Goal: Answer question/provide support: Share knowledge or assist other users

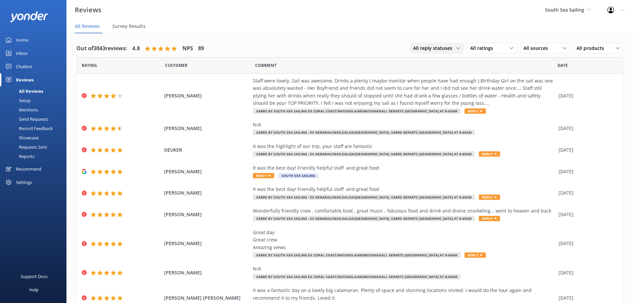
click at [447, 51] on span "All reply statuses" at bounding box center [434, 48] width 43 height 7
click at [552, 49] on div "All sources" at bounding box center [545, 48] width 47 height 7
click at [605, 51] on div "All products" at bounding box center [598, 48] width 47 height 7
click at [524, 27] on nav "All Reviews Survey Results" at bounding box center [349, 26] width 567 height 13
click at [27, 100] on div "Setup" at bounding box center [17, 100] width 27 height 9
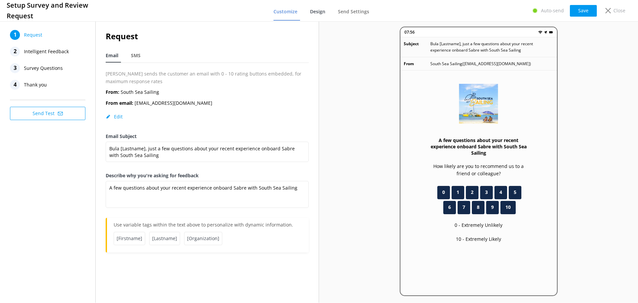
click at [325, 11] on span "Design" at bounding box center [317, 11] width 15 height 7
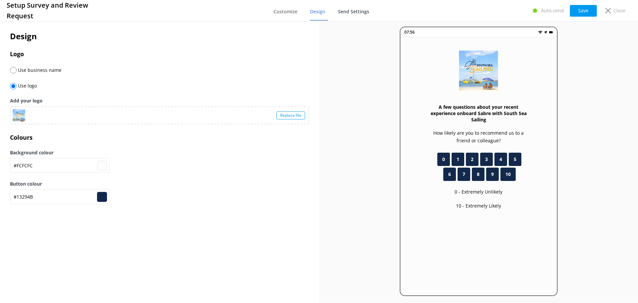
click at [345, 10] on span "Send Settings" at bounding box center [353, 11] width 31 height 7
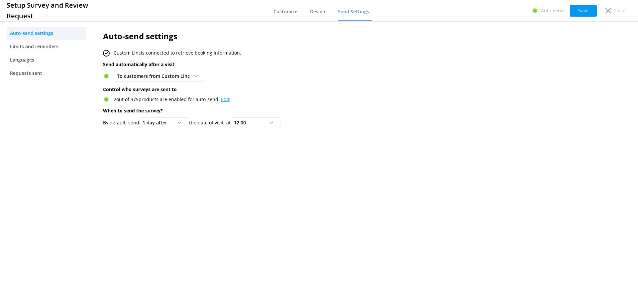
click at [225, 99] on link "Edit" at bounding box center [225, 99] width 9 height 6
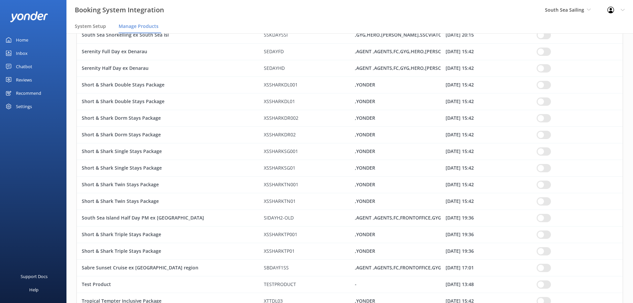
scroll to position [5583, 0]
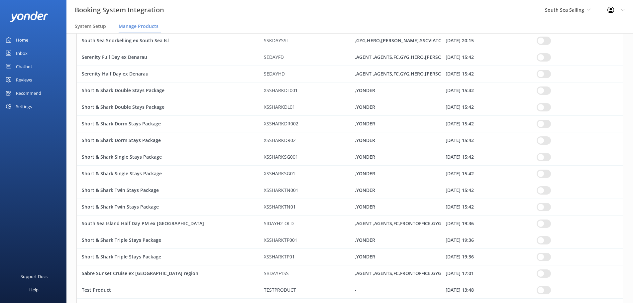
click at [544, 275] on input "row" at bounding box center [544, 273] width 14 height 8
checkbox input "true"
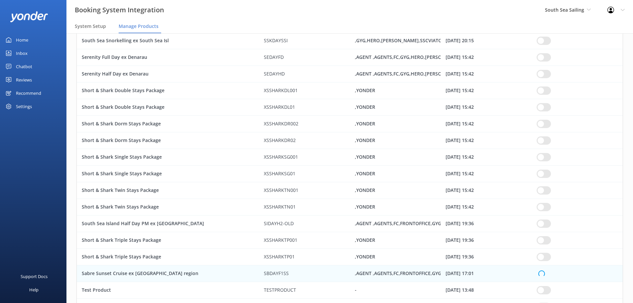
checkbox input "true"
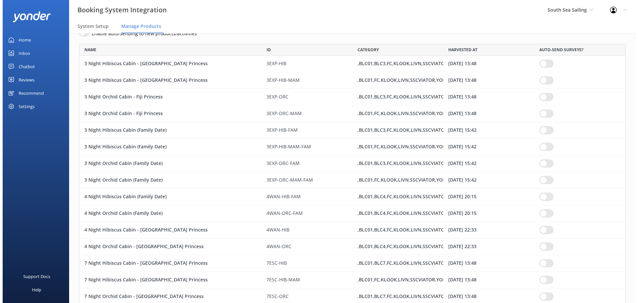
scroll to position [0, 0]
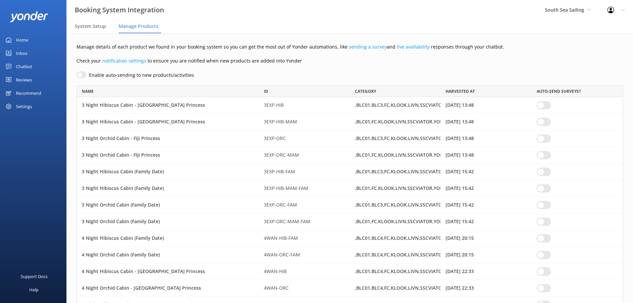
click at [22, 78] on div "Reviews" at bounding box center [24, 79] width 16 height 13
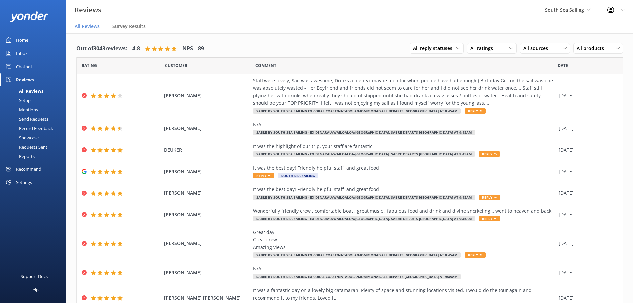
click at [32, 99] on link "Setup" at bounding box center [35, 100] width 63 height 9
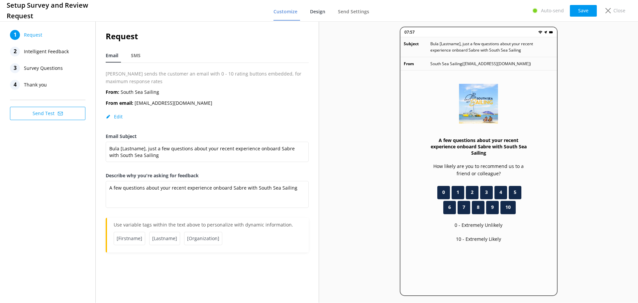
click at [320, 13] on span "Design" at bounding box center [317, 11] width 15 height 7
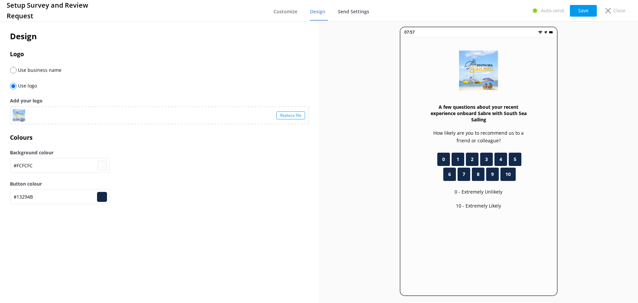
click at [350, 10] on span "Send Settings" at bounding box center [353, 11] width 31 height 7
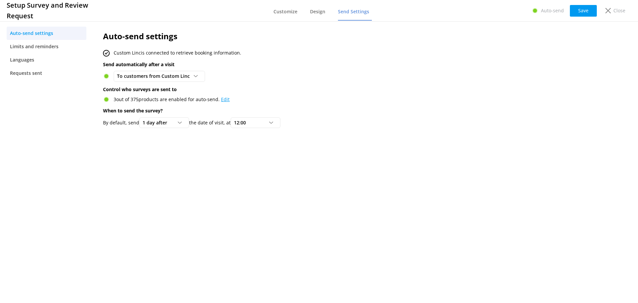
click at [223, 99] on link "Edit" at bounding box center [225, 99] width 9 height 6
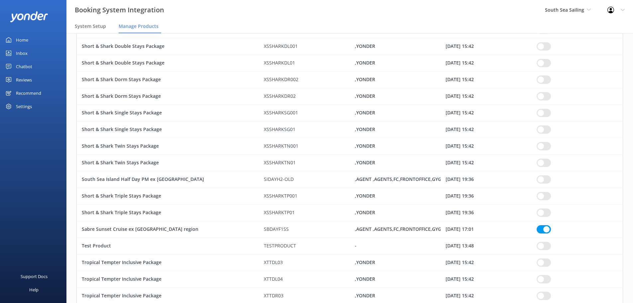
scroll to position [5664, 0]
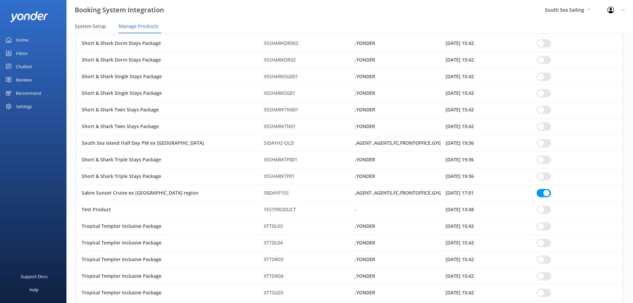
click at [391, 190] on div ",AGENT ,AGENTS,FC,FRONTOFFICE,GYG,HERO,KLOOK,LIVN,REZDY,[PERSON_NAME],SBDAYF1,S…" at bounding box center [395, 193] width 91 height 17
checkbox input "true"
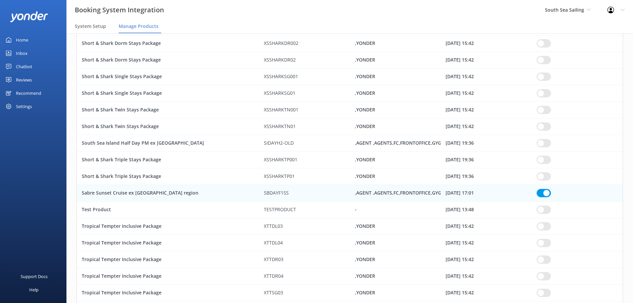
click at [34, 45] on link "Home" at bounding box center [33, 39] width 66 height 13
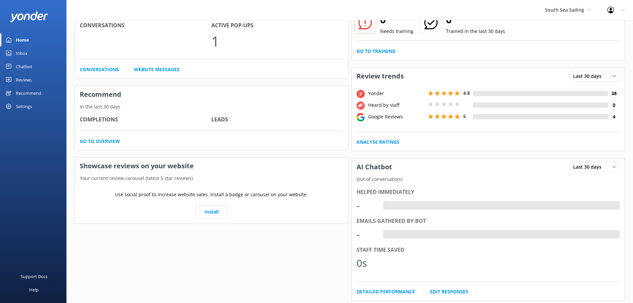
scroll to position [192, 0]
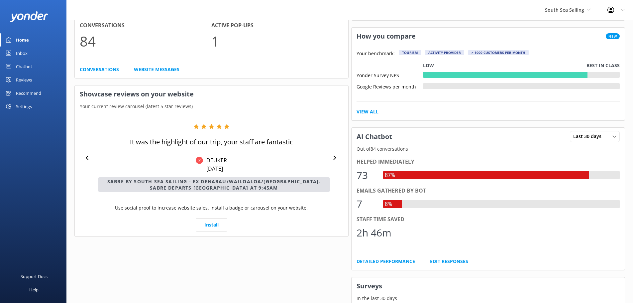
click at [35, 78] on link "Reviews" at bounding box center [33, 79] width 66 height 13
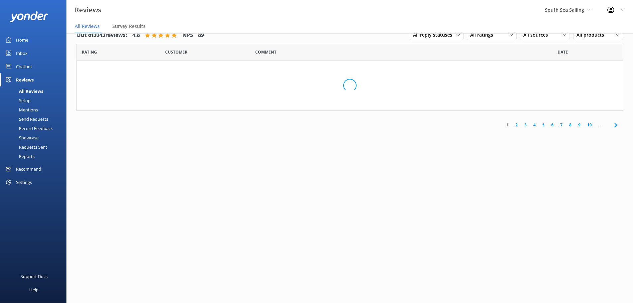
scroll to position [13, 0]
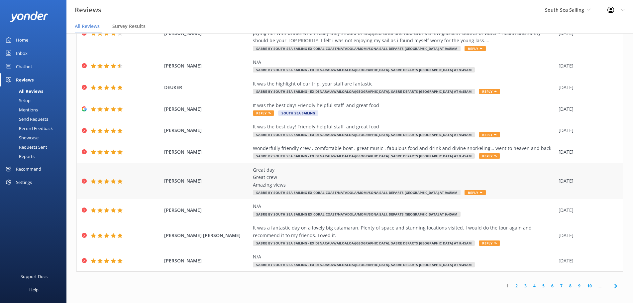
scroll to position [53, 0]
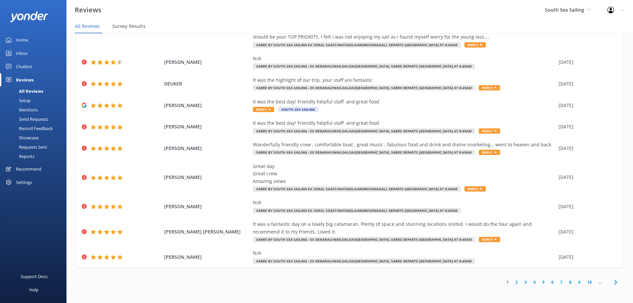
click at [615, 283] on icon at bounding box center [616, 282] width 8 height 8
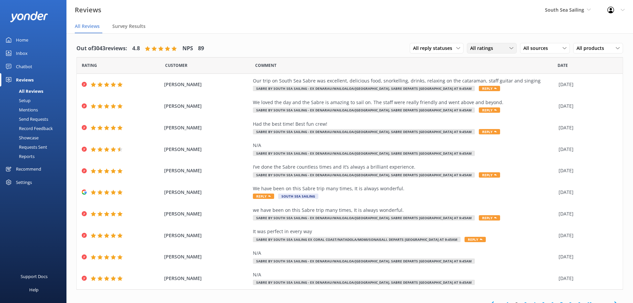
click at [498, 49] on div "All ratings" at bounding box center [492, 48] width 47 height 7
click at [488, 102] on div "Detractors" at bounding box center [492, 102] width 31 height 7
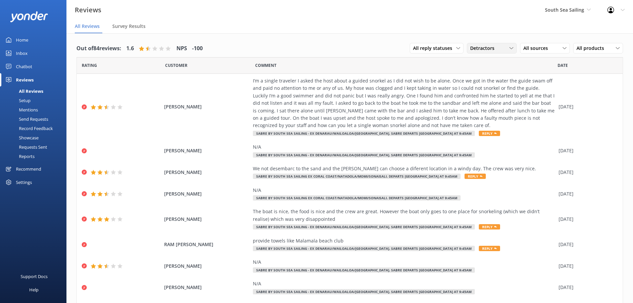
click at [491, 46] on span "Detractors" at bounding box center [484, 48] width 28 height 7
click at [478, 78] on div "Promoters" at bounding box center [492, 75] width 30 height 7
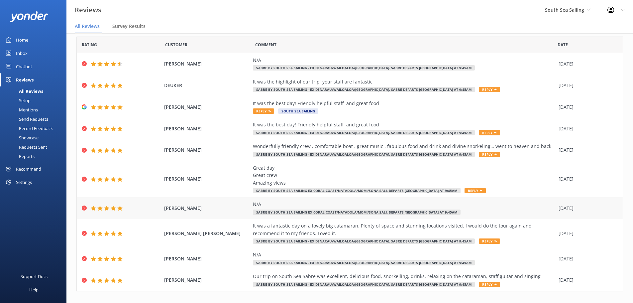
scroll to position [31, 0]
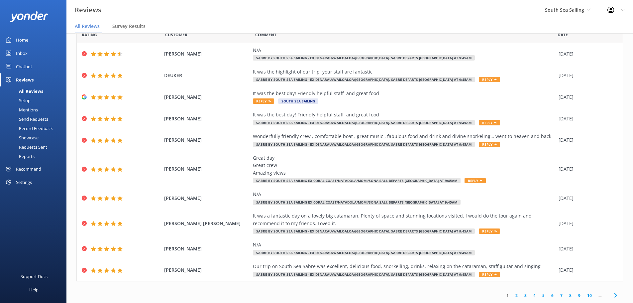
click at [612, 296] on icon at bounding box center [616, 295] width 8 height 8
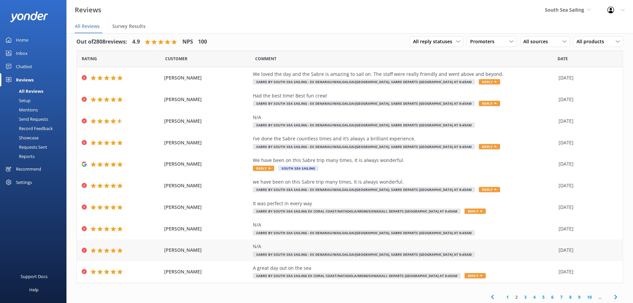
scroll to position [8, 0]
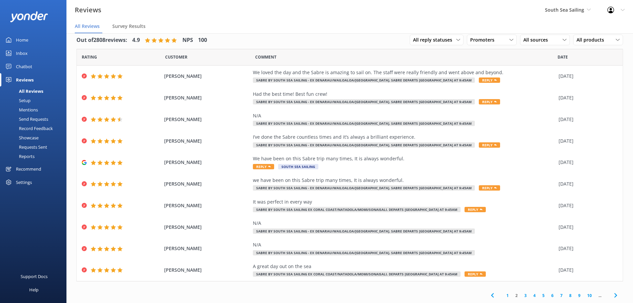
click at [614, 295] on use at bounding box center [615, 295] width 3 height 4
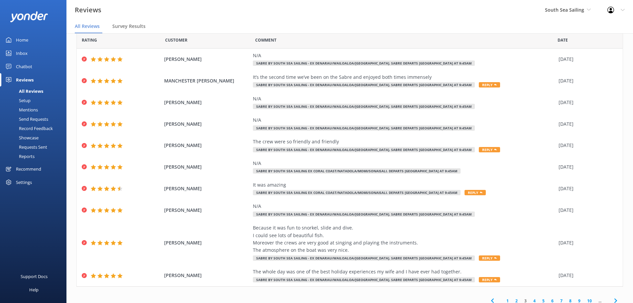
scroll to position [31, 0]
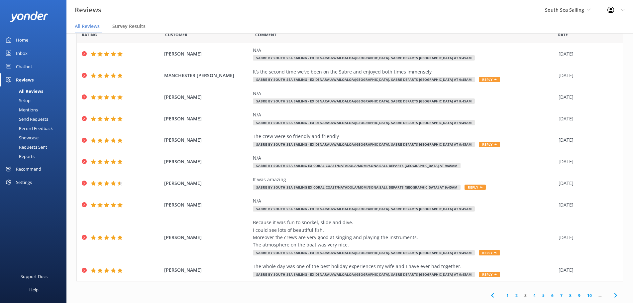
click at [614, 295] on use at bounding box center [615, 295] width 3 height 4
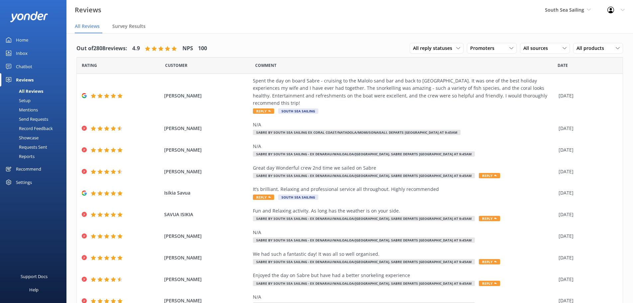
scroll to position [23, 0]
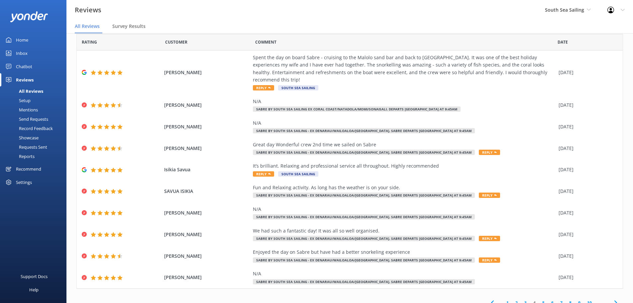
click at [614, 301] on use at bounding box center [615, 303] width 3 height 4
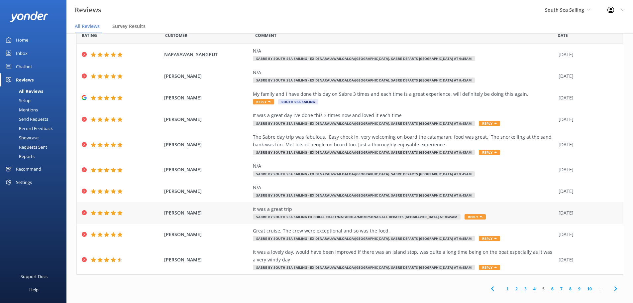
scroll to position [13, 0]
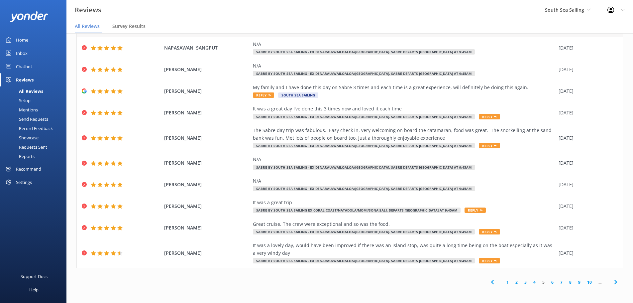
click at [612, 284] on icon at bounding box center [616, 282] width 8 height 8
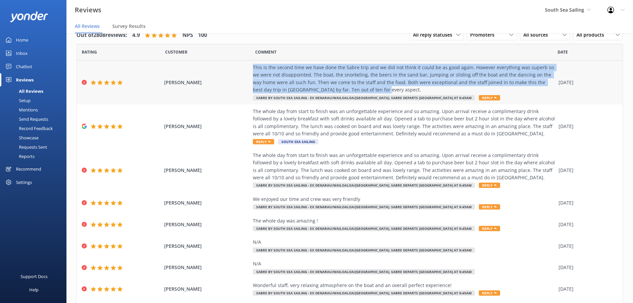
drag, startPoint x: 247, startPoint y: 67, endPoint x: 355, endPoint y: 90, distance: 110.3
click at [355, 90] on div "[PERSON_NAME] This is the second time we have done the Sabre trip and we did no…" at bounding box center [350, 83] width 546 height 44
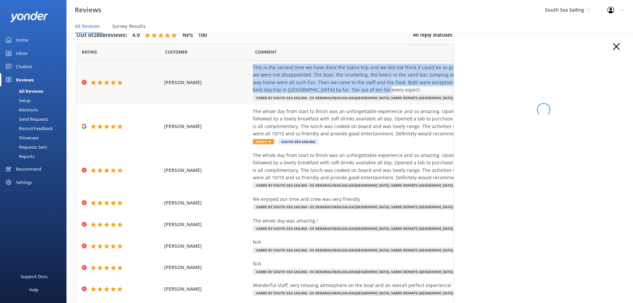
copy div "This is the second time we have done the Sabre trip and we did not think it cou…"
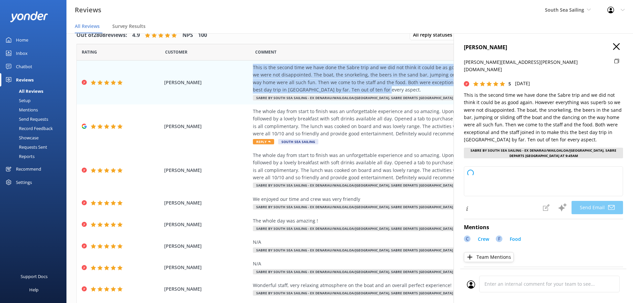
type textarea "Thank you so much, [PERSON_NAME], for your wonderful review and for joining us …"
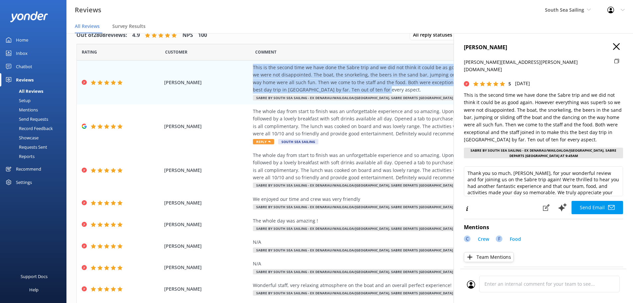
click at [613, 49] on icon "button" at bounding box center [616, 46] width 7 height 7
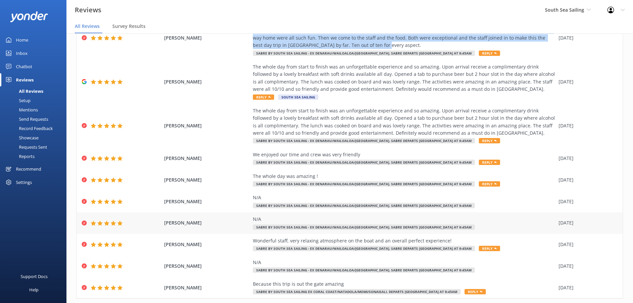
scroll to position [75, 0]
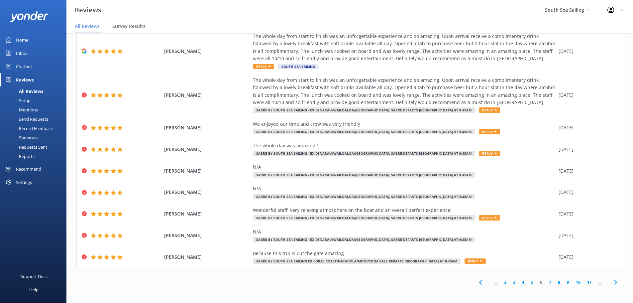
click at [612, 284] on icon at bounding box center [616, 282] width 8 height 8
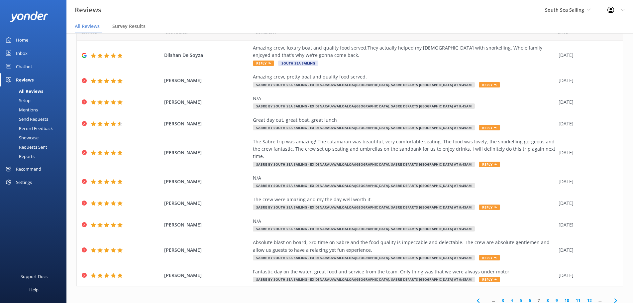
scroll to position [31, 0]
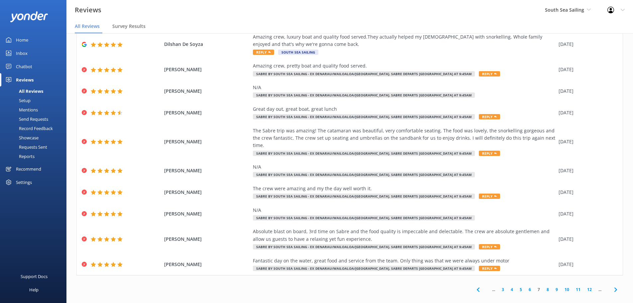
click at [612, 286] on icon at bounding box center [616, 290] width 8 height 8
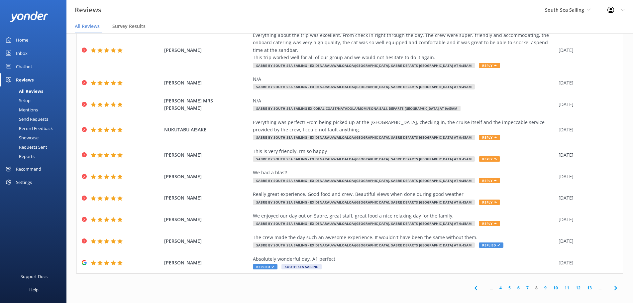
scroll to position [38, 0]
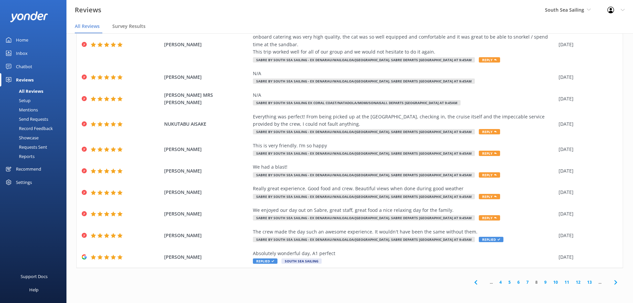
click at [614, 284] on use at bounding box center [615, 282] width 3 height 4
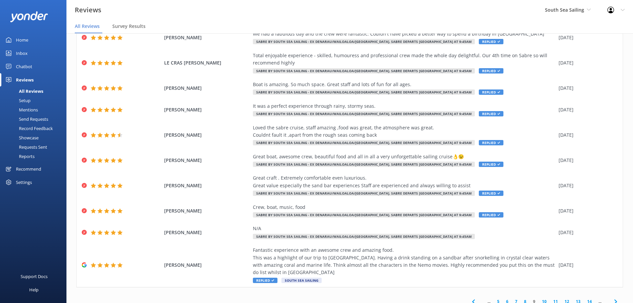
scroll to position [46, 0]
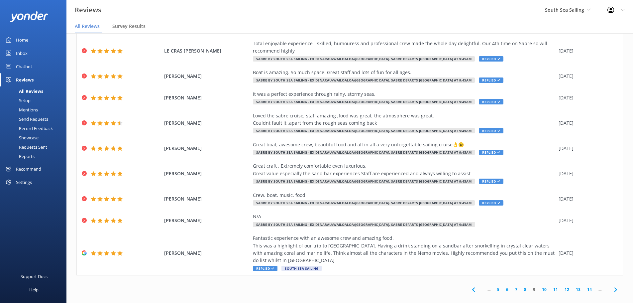
click at [614, 287] on use at bounding box center [615, 289] width 3 height 4
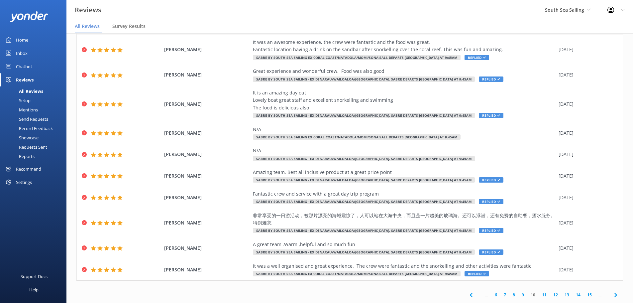
scroll to position [38, 0]
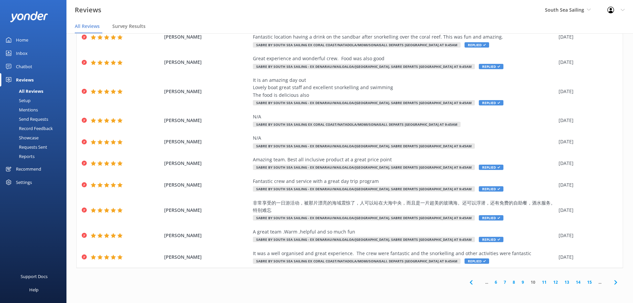
click at [614, 284] on use at bounding box center [615, 282] width 3 height 4
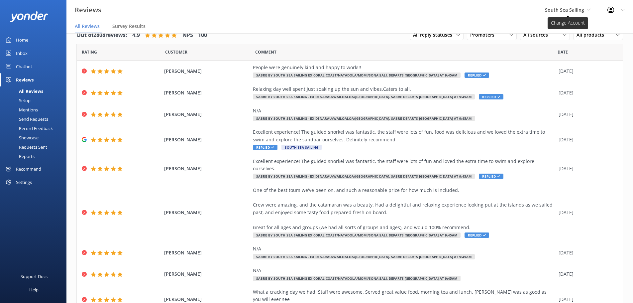
click at [549, 10] on span "South Sea Sailing" at bounding box center [564, 10] width 39 height 6
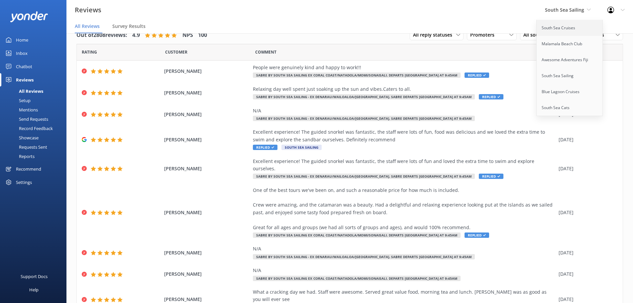
click at [556, 26] on link "South Sea Cruises" at bounding box center [570, 28] width 66 height 16
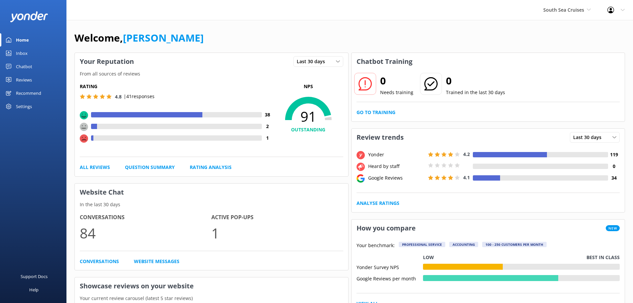
click at [28, 79] on div "Reviews" at bounding box center [24, 79] width 16 height 13
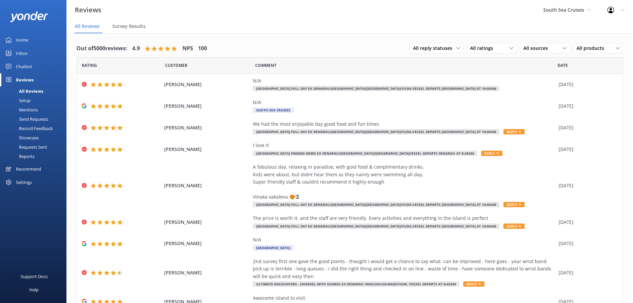
click at [26, 66] on div "Chatbot" at bounding box center [24, 66] width 16 height 13
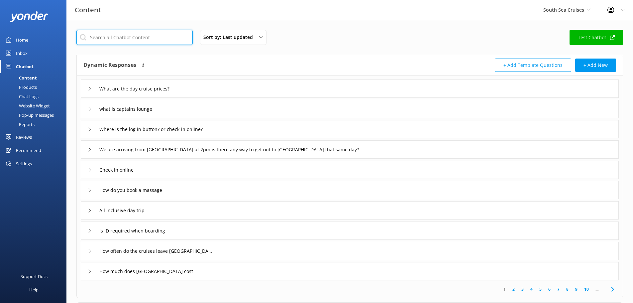
click at [148, 36] on input "text" at bounding box center [134, 37] width 116 height 15
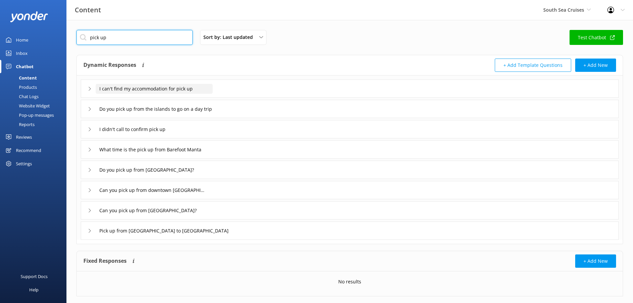
type input "pick up"
click at [179, 91] on input "I can't find my accommodation for pick up" at bounding box center [154, 89] width 117 height 10
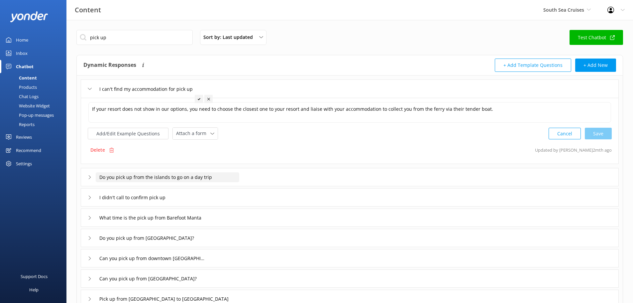
click at [142, 177] on input "Do you pick up from the islands to go on a day trip" at bounding box center [168, 177] width 144 height 10
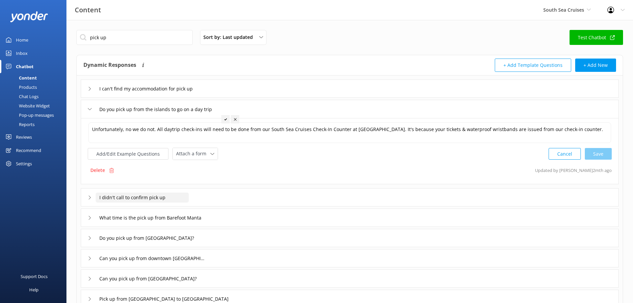
click at [129, 200] on input "I didn't call to confirm pick up" at bounding box center [142, 197] width 93 height 10
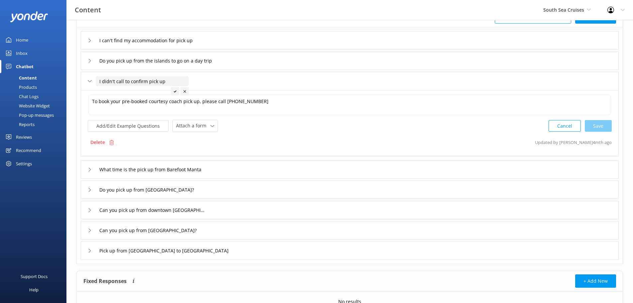
scroll to position [66, 0]
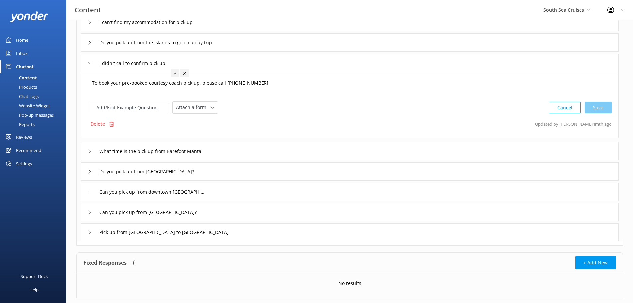
click at [197, 83] on textarea "To book your pre-booked courtesy coach pick up, please call [PHONE_NUMBER]" at bounding box center [349, 86] width 523 height 21
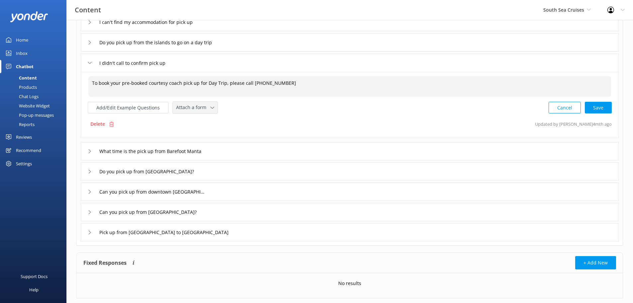
type textarea "To book your pre-booked courtesy coach pick up for Day Trips, please call [PHON…"
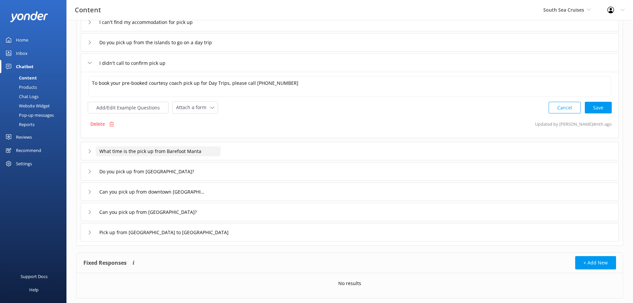
click at [176, 154] on input "What time is the pick up from Barefoot Manta" at bounding box center [158, 151] width 125 height 10
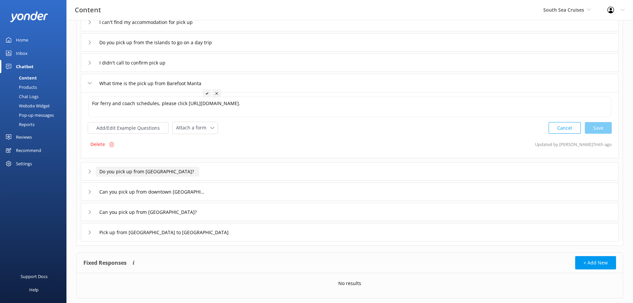
click at [134, 171] on input "Do you pick up from [GEOGRAPHIC_DATA]?" at bounding box center [148, 172] width 104 height 10
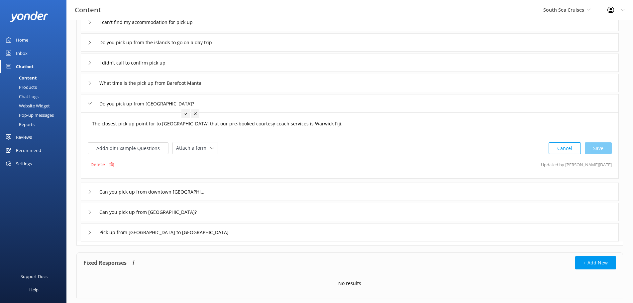
click at [273, 123] on textarea "The closest pick up point for to [GEOGRAPHIC_DATA] that our pre-booked courtesy…" at bounding box center [349, 127] width 523 height 21
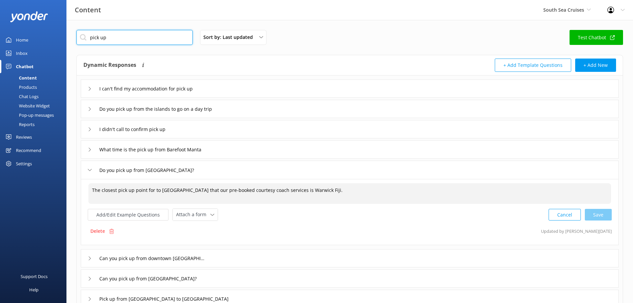
click at [169, 43] on input "pick up" at bounding box center [134, 37] width 116 height 15
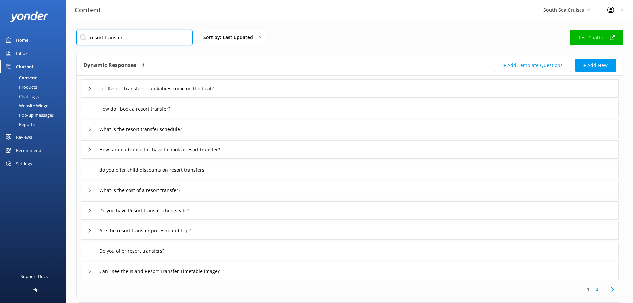
type input "resort transfer"
